Goal: Task Accomplishment & Management: Use online tool/utility

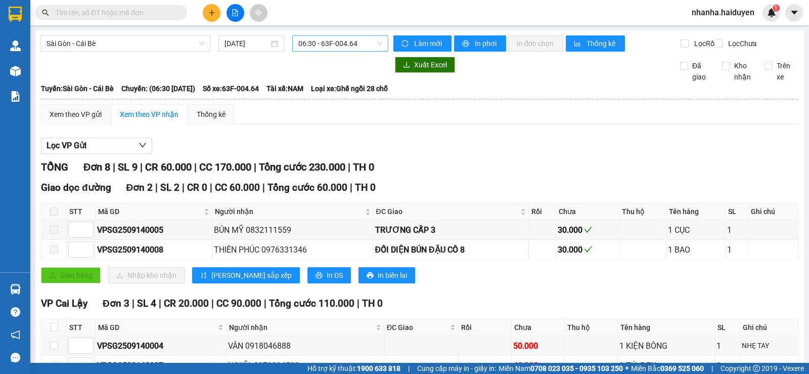
click at [355, 37] on span "06:30 - 63F-004.64" at bounding box center [339, 43] width 83 height 15
click at [118, 42] on span "Sài Gòn - Cái Bè" at bounding box center [126, 43] width 158 height 15
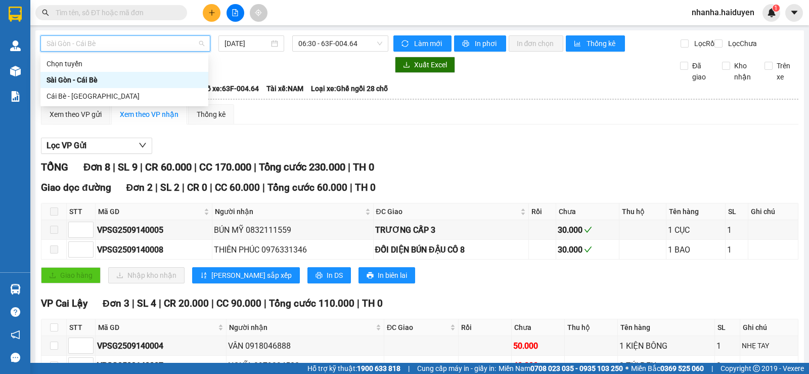
click at [96, 81] on div "Sài Gòn - Cái Bè" at bounding box center [125, 79] width 156 height 11
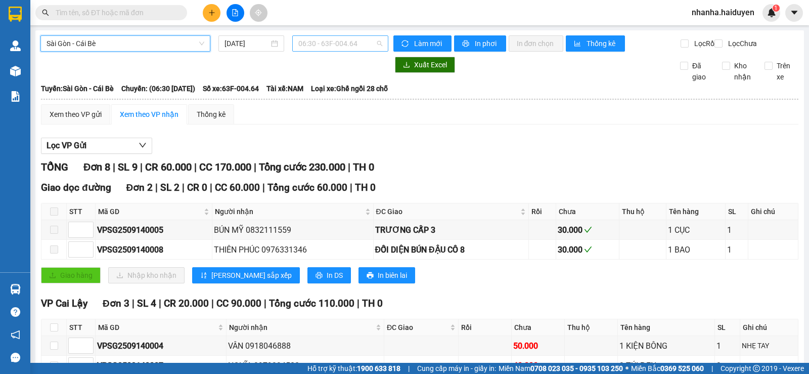
click at [342, 43] on span "06:30 - 63F-004.64" at bounding box center [339, 43] width 83 height 15
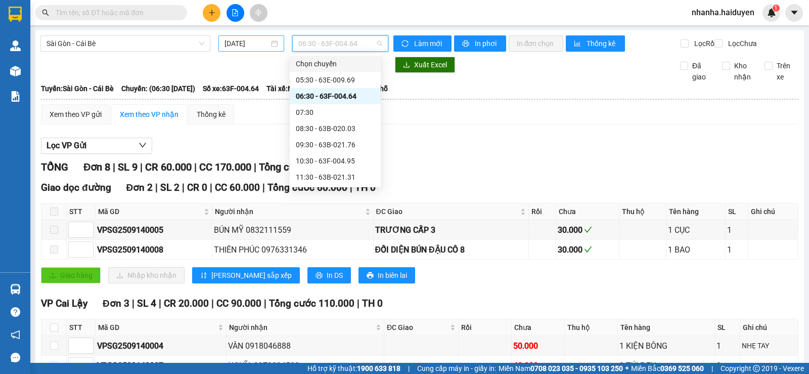
click at [271, 43] on div "[DATE]" at bounding box center [252, 43] width 54 height 11
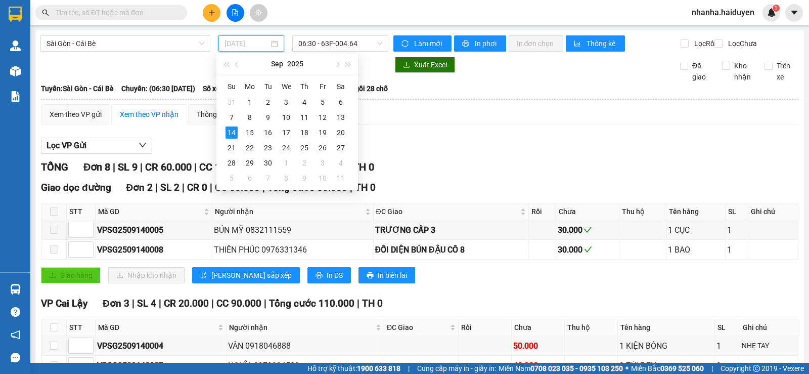
type input "[DATE]"
click at [234, 130] on div "14" at bounding box center [232, 132] width 12 height 12
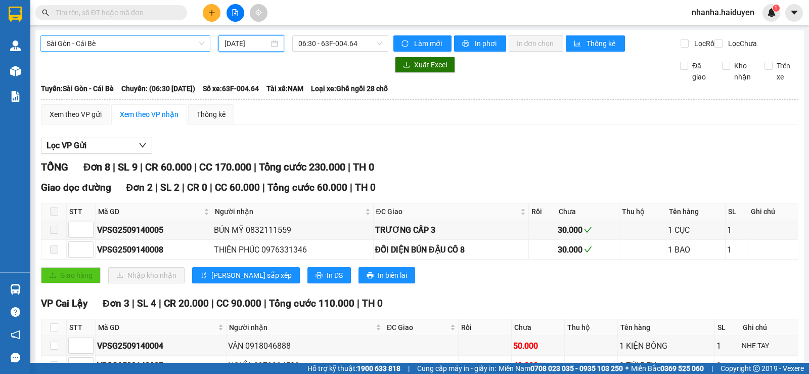
click at [180, 47] on span "Sài Gòn - Cái Bè" at bounding box center [126, 43] width 158 height 15
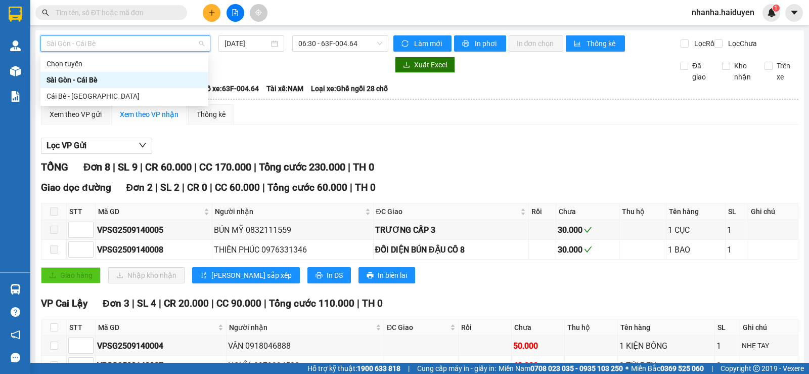
click at [122, 79] on div "Sài Gòn - Cái Bè" at bounding box center [125, 79] width 156 height 11
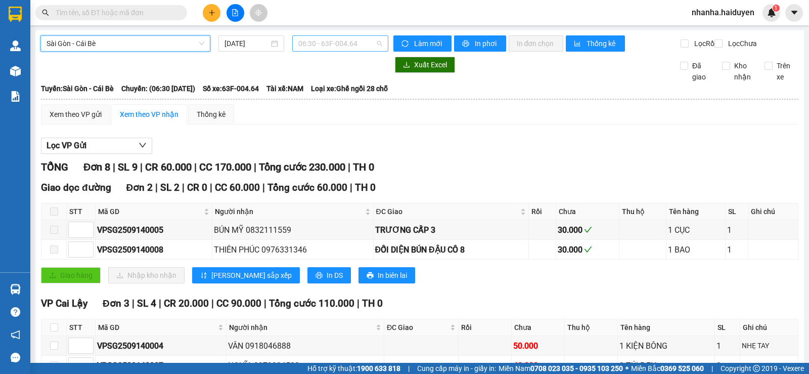
click at [329, 39] on span "06:30 - 63F-004.64" at bounding box center [339, 43] width 83 height 15
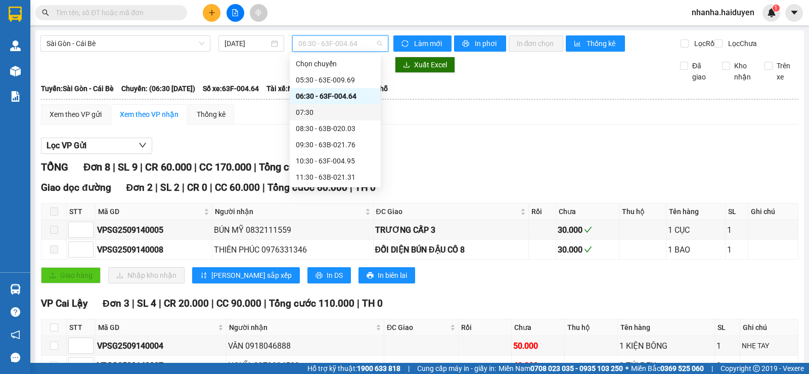
click at [356, 109] on div "07:30" at bounding box center [335, 112] width 79 height 11
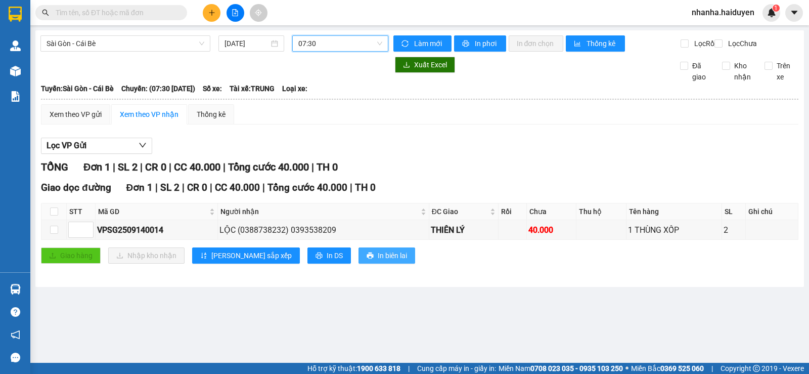
click at [367, 259] on icon "printer" at bounding box center [370, 255] width 7 height 7
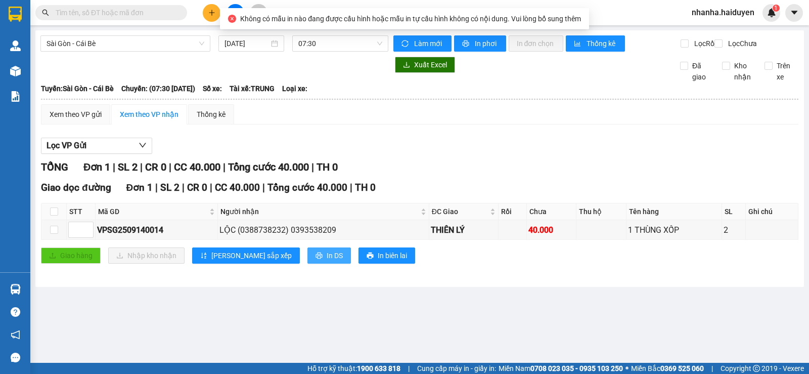
click at [308, 264] on button "In DS" at bounding box center [329, 255] width 43 height 16
